Goal: Information Seeking & Learning: Learn about a topic

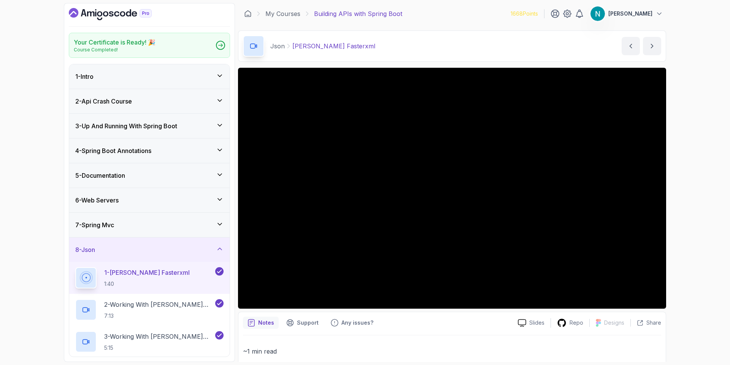
click at [101, 15] on icon "Dashboard" at bounding box center [99, 13] width 5 height 5
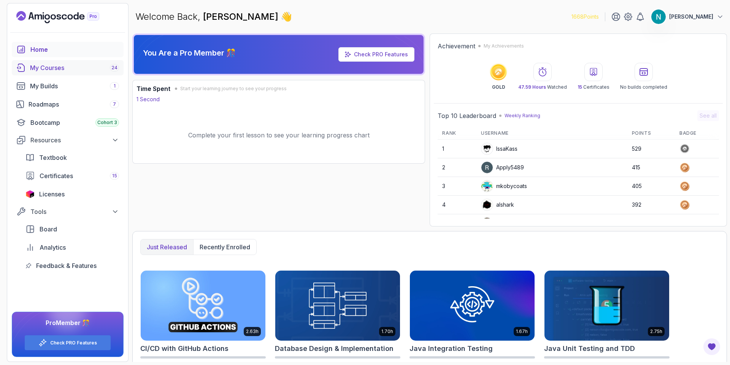
click at [52, 68] on div "My Courses 24" at bounding box center [74, 67] width 89 height 9
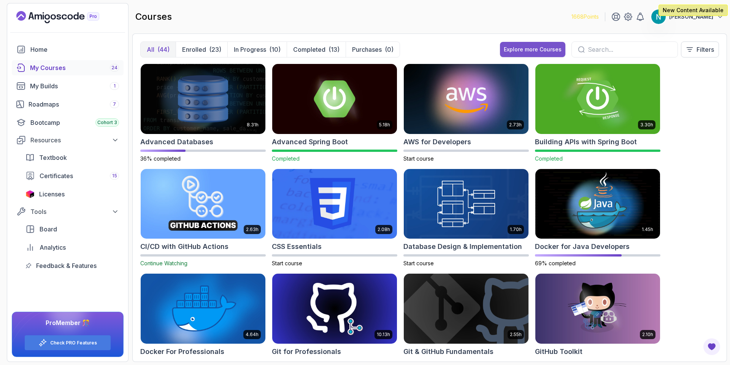
click at [521, 46] on div "Explore more Courses" at bounding box center [533, 50] width 58 height 8
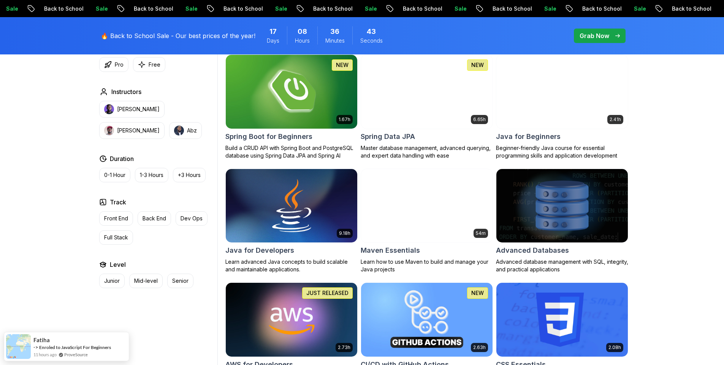
scroll to position [365, 0]
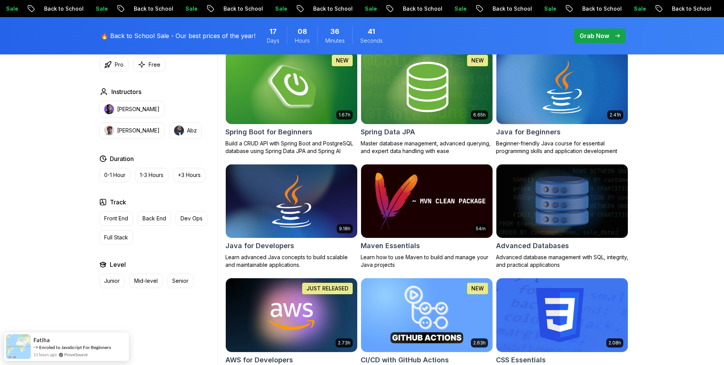
click at [185, 219] on p "Dev Ops" at bounding box center [192, 218] width 22 height 8
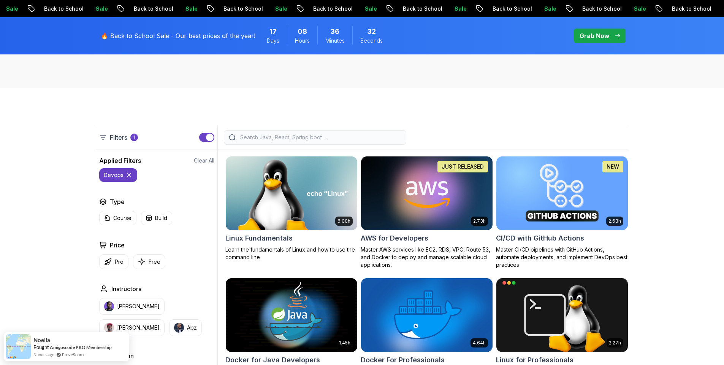
scroll to position [137, 0]
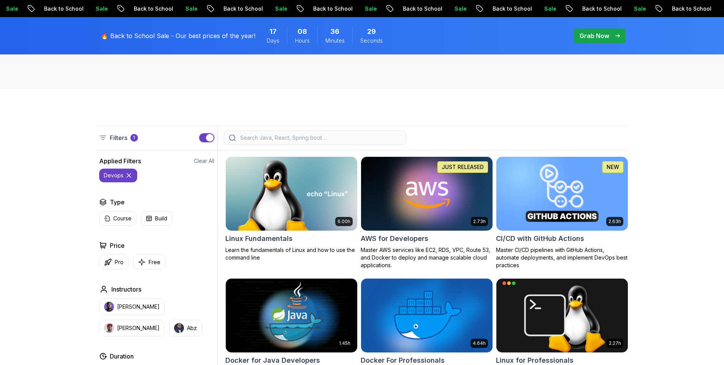
click at [267, 137] on input "search" at bounding box center [320, 138] width 163 height 8
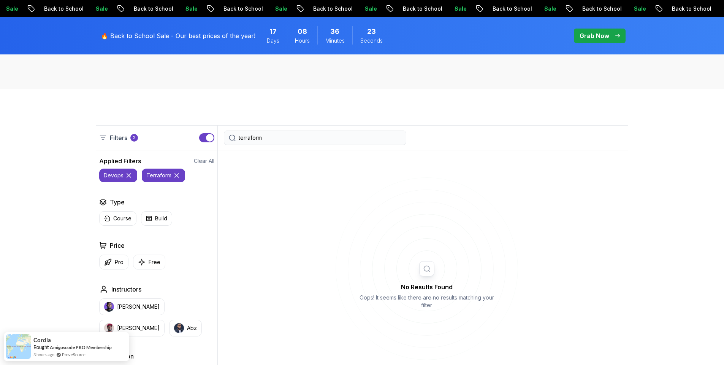
type input "terraform"
click at [128, 178] on icon at bounding box center [129, 175] width 8 height 8
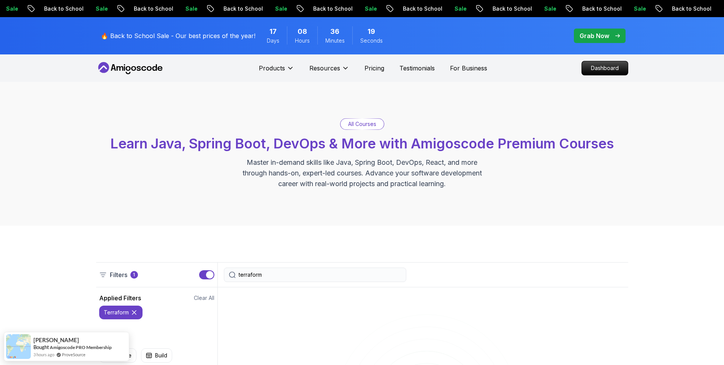
click at [283, 271] on input "terraform" at bounding box center [320, 275] width 163 height 8
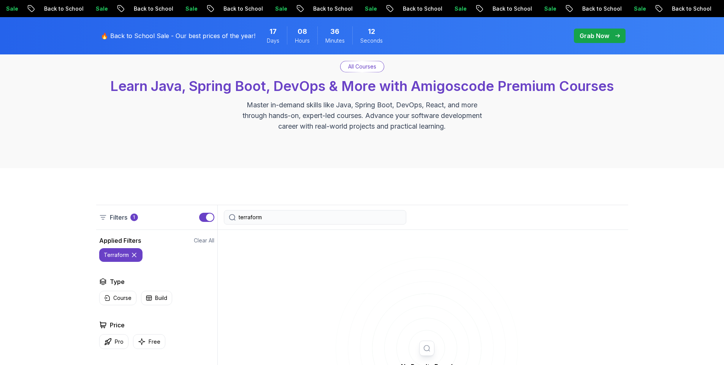
scroll to position [137, 0]
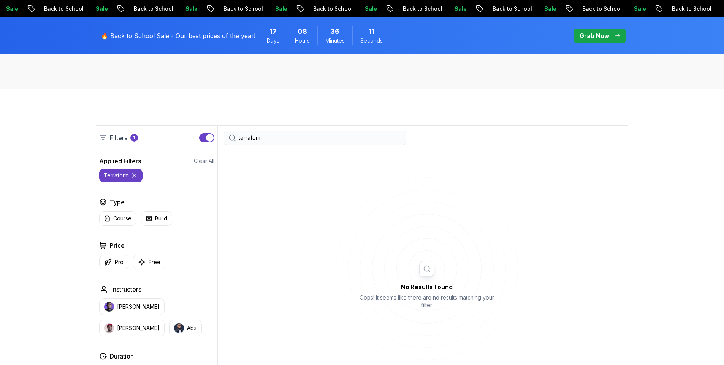
click at [241, 140] on input "terraform" at bounding box center [320, 138] width 163 height 8
click at [133, 176] on icon at bounding box center [134, 175] width 8 height 8
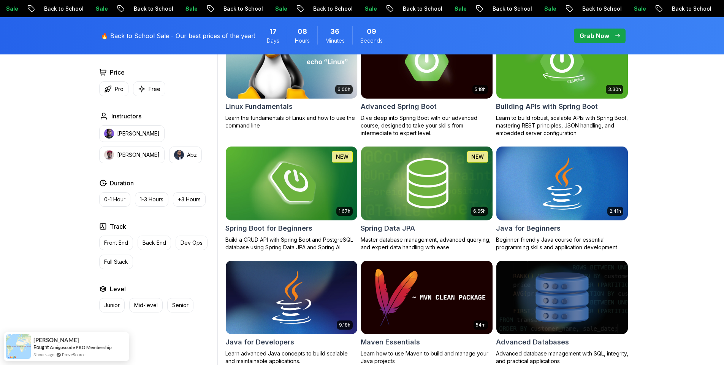
scroll to position [274, 0]
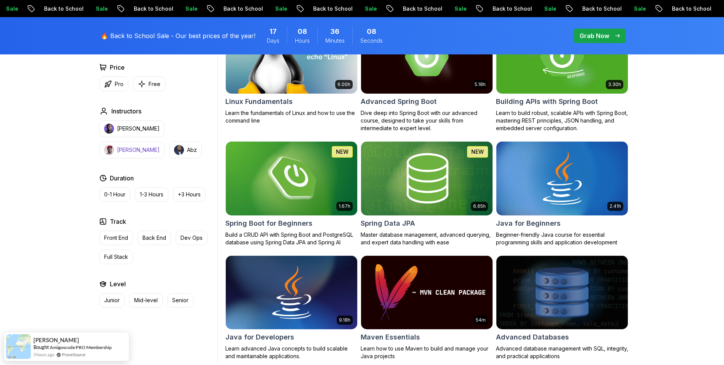
click at [160, 146] on p "[PERSON_NAME]" at bounding box center [138, 150] width 43 height 8
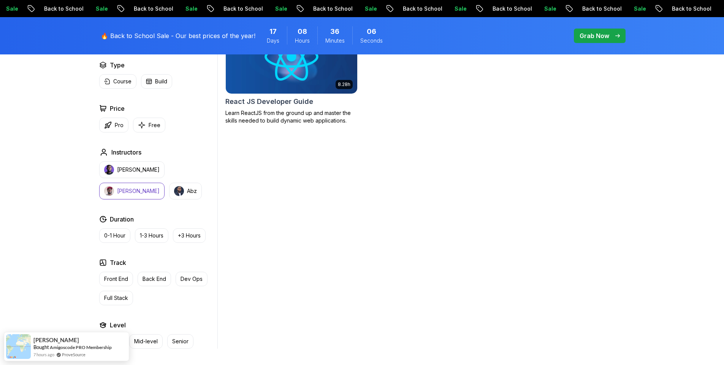
click at [160, 187] on p "[PERSON_NAME]" at bounding box center [138, 191] width 43 height 8
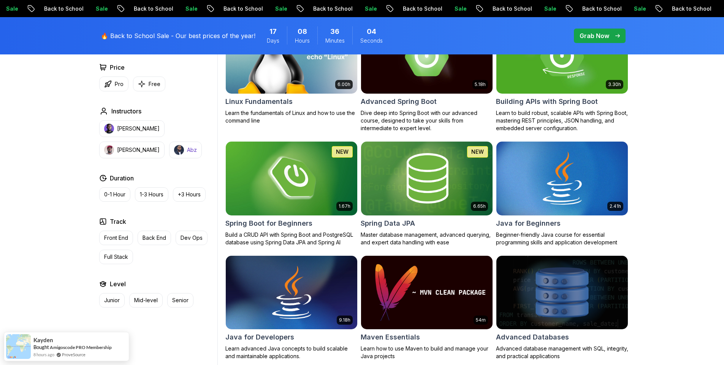
click at [169, 153] on button "Abz" at bounding box center [185, 149] width 33 height 17
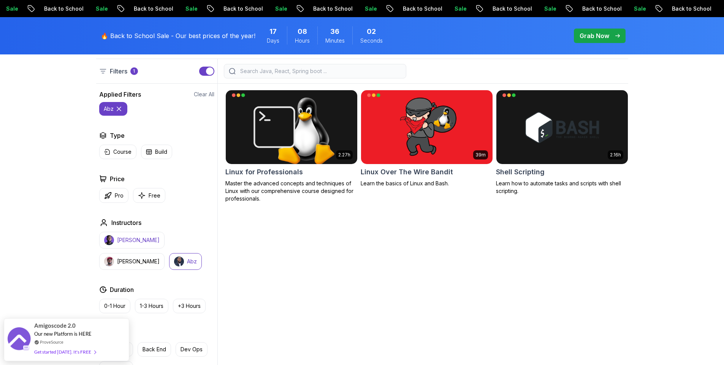
scroll to position [183, 0]
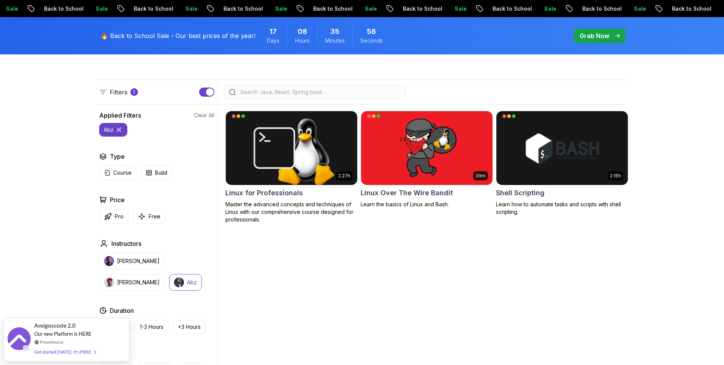
click at [187, 281] on p "Abz" at bounding box center [192, 282] width 10 height 8
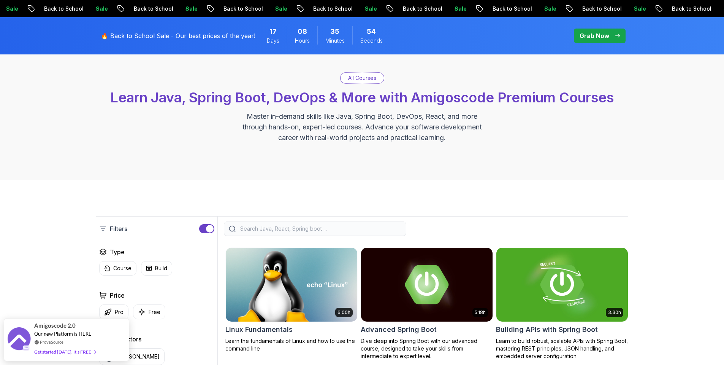
scroll to position [46, 0]
